Goal: Task Accomplishment & Management: Complete application form

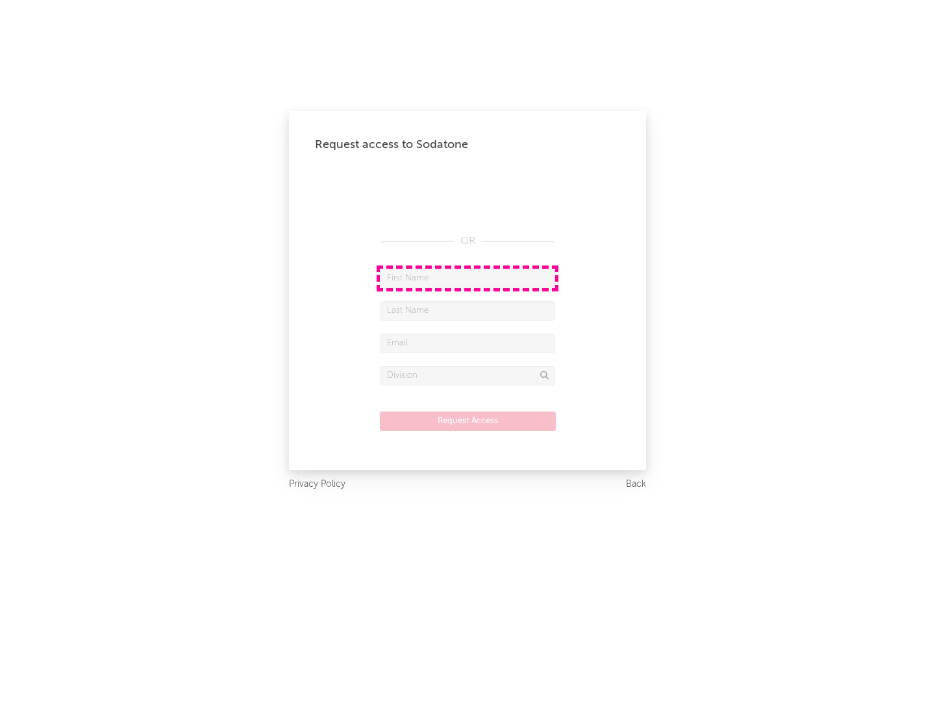
click at [468, 278] on input "text" at bounding box center [467, 278] width 175 height 19
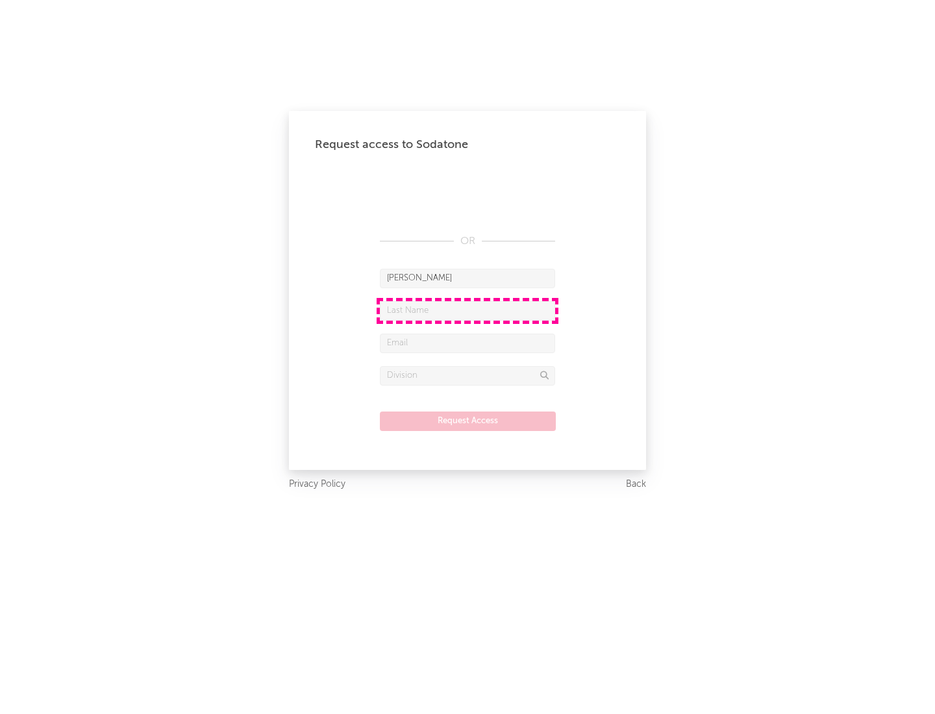
type input "[PERSON_NAME]"
click at [468, 310] on input "text" at bounding box center [467, 310] width 175 height 19
type input "[PERSON_NAME]"
click at [468, 343] on input "text" at bounding box center [467, 343] width 175 height 19
type input "[EMAIL_ADDRESS][DOMAIN_NAME]"
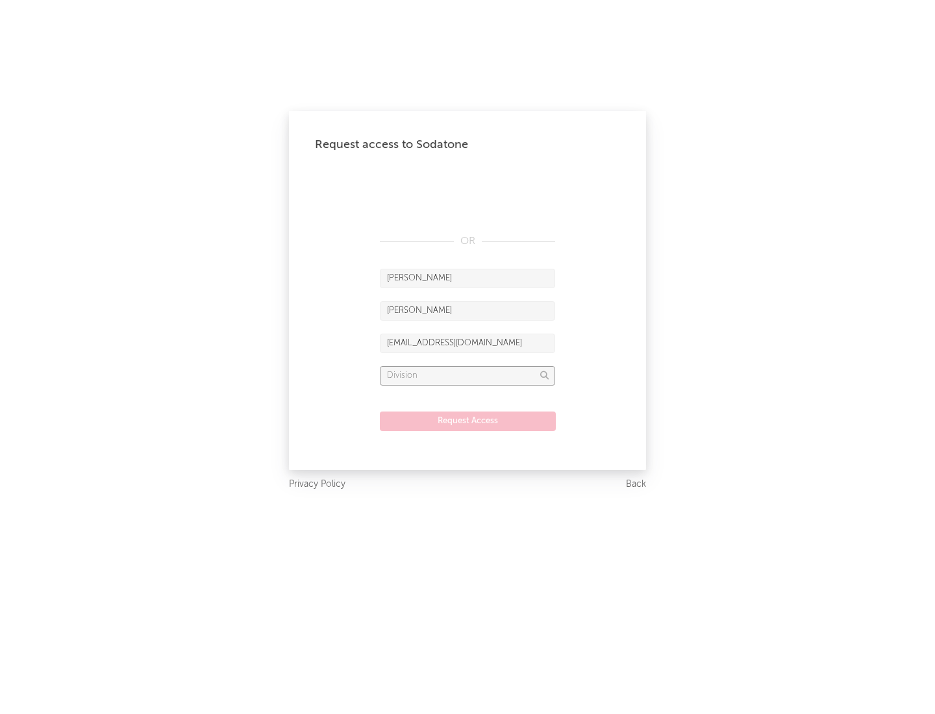
click at [468, 375] on input "text" at bounding box center [467, 375] width 175 height 19
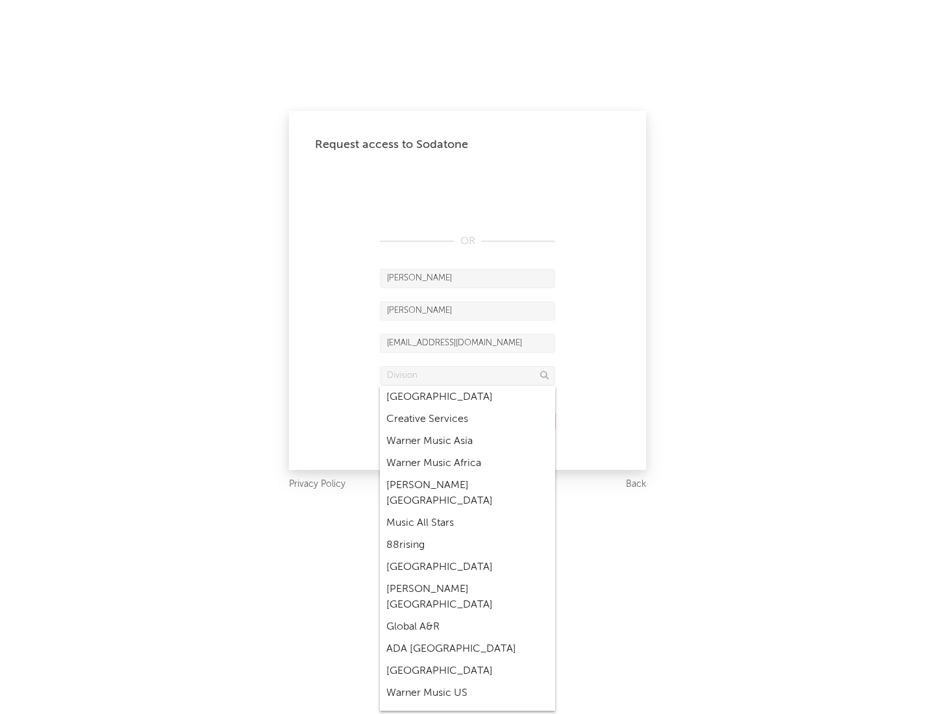
click at [468, 512] on div "Music All Stars" at bounding box center [467, 523] width 175 height 22
type input "Music All Stars"
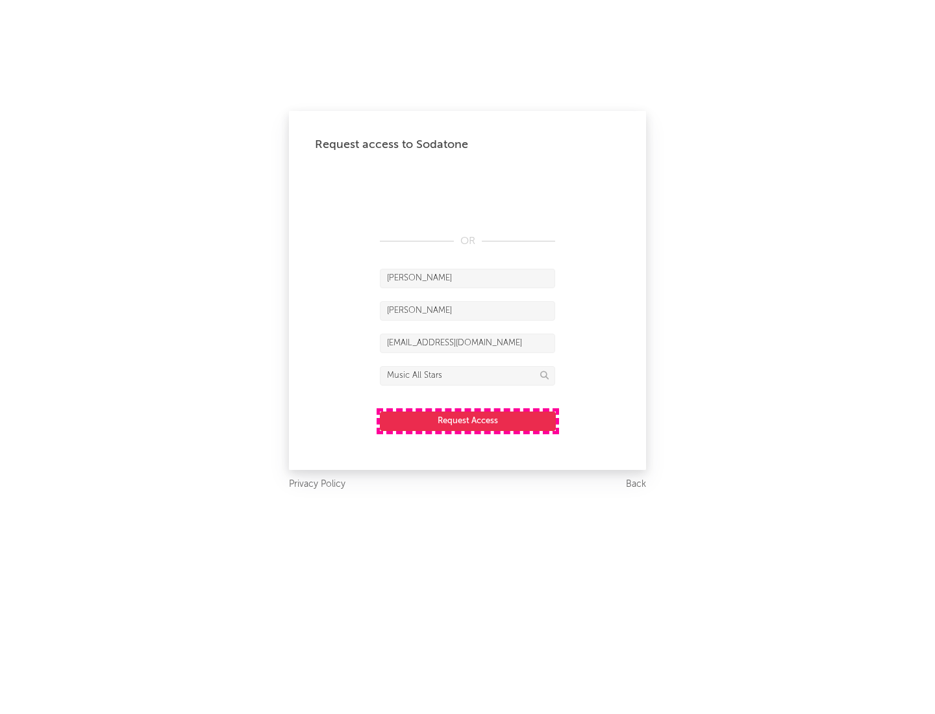
click at [468, 421] on button "Request Access" at bounding box center [468, 421] width 176 height 19
